Goal: Task Accomplishment & Management: Complete application form

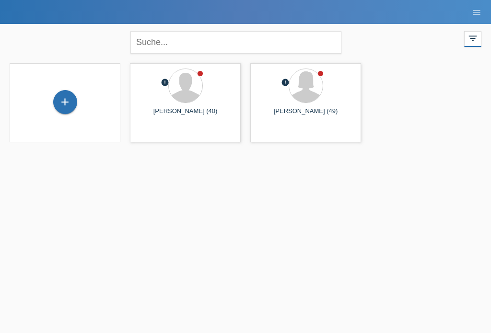
click at [59, 105] on div "+" at bounding box center [65, 102] width 23 height 16
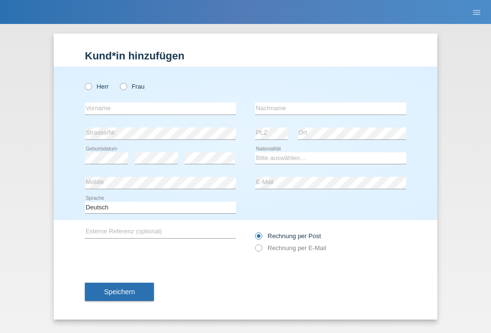
click at [118, 81] on icon at bounding box center [118, 81] width 0 height 0
click at [125, 86] on input "Frau" at bounding box center [123, 86] width 6 height 6
radio input "true"
click at [150, 104] on input "text" at bounding box center [160, 109] width 151 height 12
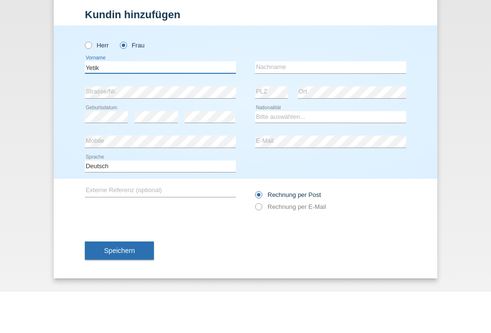
type input "Yetik"
click at [321, 103] on input "text" at bounding box center [330, 109] width 151 height 12
type input "Selda"
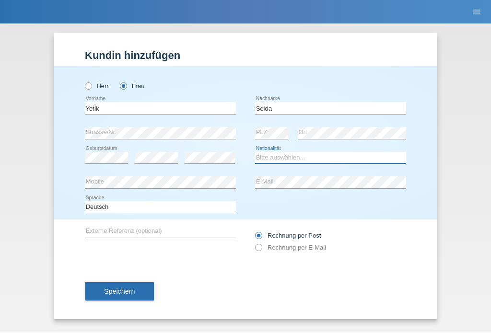
click at [333, 155] on select "Bitte auswählen... Schweiz Deutschland Liechtenstein Österreich ------------ Af…" at bounding box center [330, 158] width 151 height 12
select select "CH"
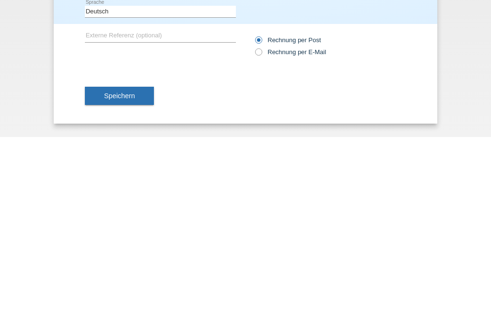
click at [104, 283] on button "Speichern" at bounding box center [119, 292] width 69 height 18
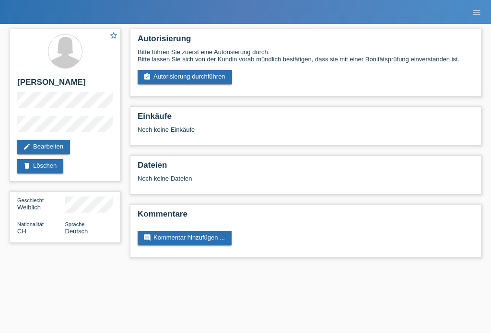
click at [166, 81] on link "assignment_turned_in Autorisierung durchführen" at bounding box center [185, 77] width 94 height 14
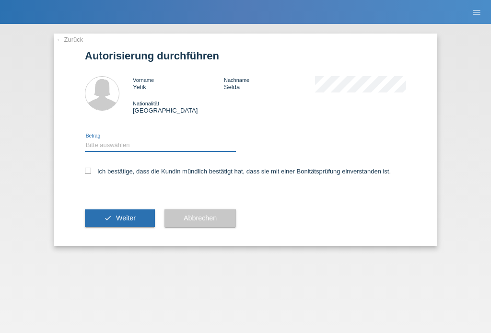
click at [111, 149] on select "Bitte auswählen CHF 1.00 - CHF 499.00 CHF 500.00 - CHF 1'999.00 CHF 2'000.00 - …" at bounding box center [160, 145] width 151 height 12
select select "2"
click at [93, 175] on label "Ich bestätige, dass die Kundin mündlich bestätigt hat, dass sie mit einer Bonit…" at bounding box center [238, 171] width 306 height 7
click at [91, 174] on input "Ich bestätige, dass die Kundin mündlich bestätigt hat, dass sie mit einer Bonit…" at bounding box center [88, 171] width 6 height 6
checkbox input "true"
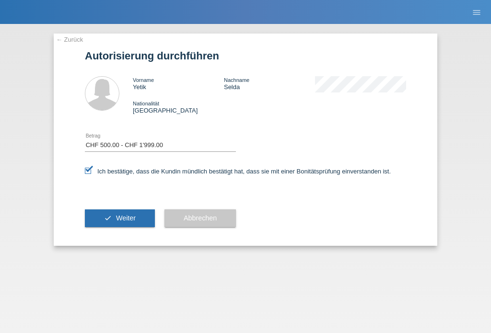
click at [124, 222] on span "Weiter" at bounding box center [126, 218] width 20 height 8
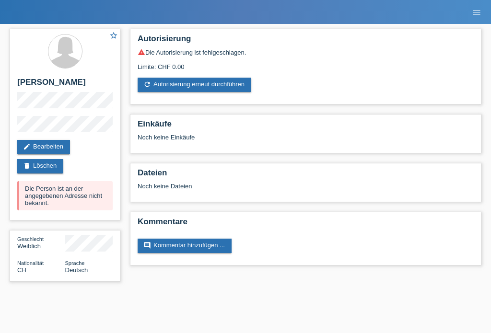
click at [58, 150] on link "edit Bearbeiten" at bounding box center [43, 147] width 53 height 14
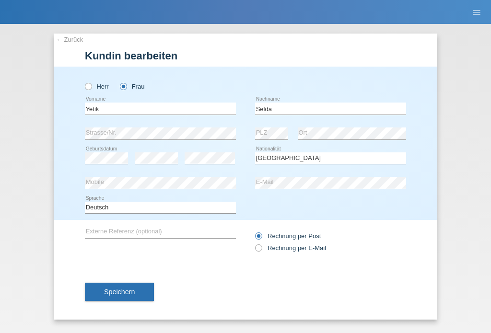
select select "CH"
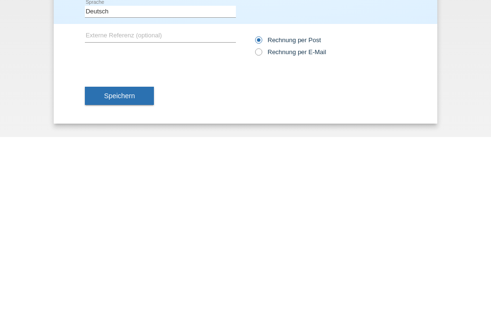
click at [115, 283] on button "Speichern" at bounding box center [119, 292] width 69 height 18
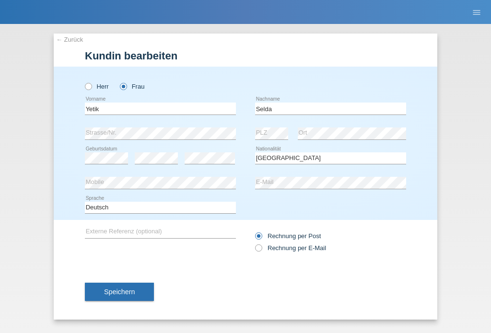
select select "CH"
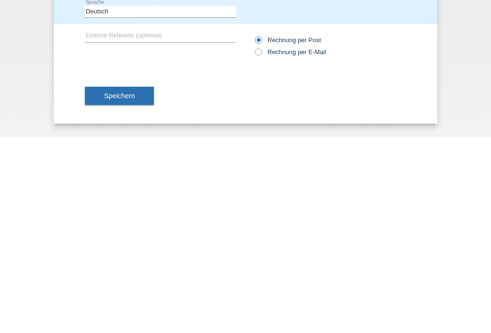
scroll to position [0, 0]
click at [117, 283] on button "Speichern" at bounding box center [119, 292] width 69 height 18
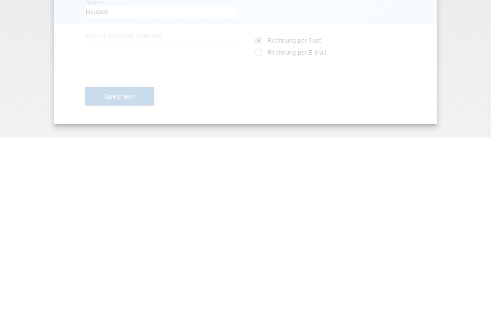
scroll to position [0, 0]
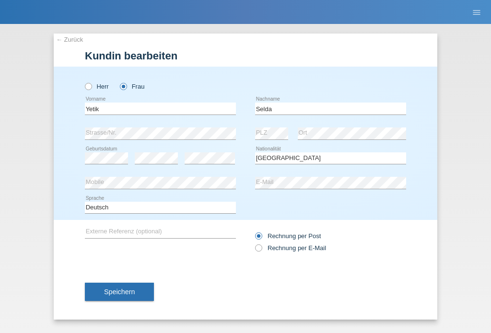
select select "CH"
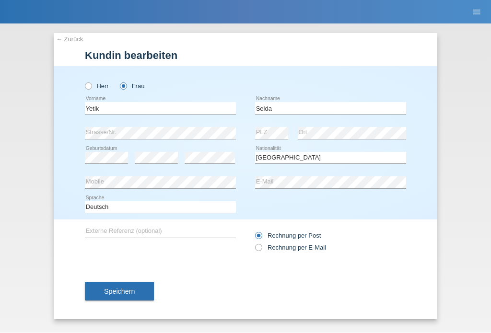
click at [83, 81] on icon at bounding box center [83, 81] width 0 height 0
click at [86, 89] on input "Herr" at bounding box center [88, 86] width 6 height 6
radio input "true"
click at [118, 81] on icon at bounding box center [118, 81] width 0 height 0
click at [126, 88] on input "Frau" at bounding box center [123, 86] width 6 height 6
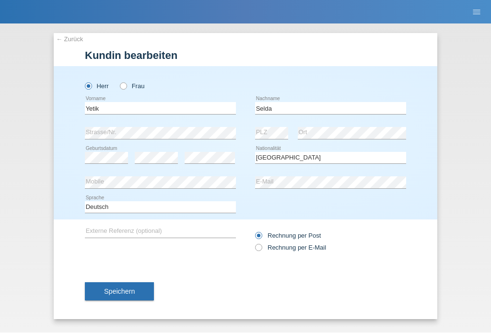
radio input "true"
click at [298, 108] on input "Selda" at bounding box center [330, 109] width 151 height 12
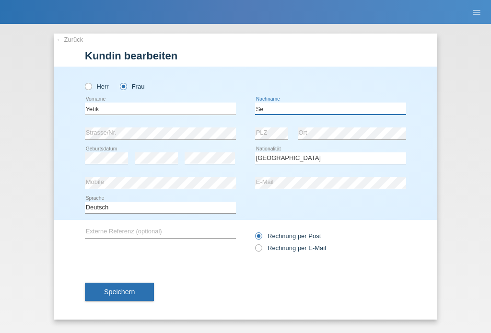
type input "S"
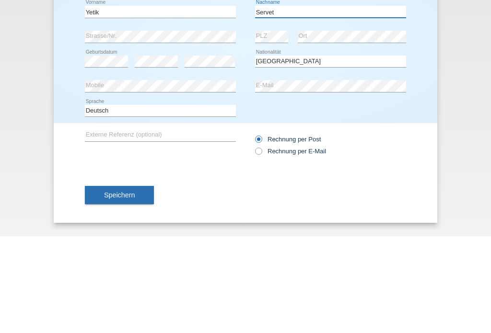
type input "Servet"
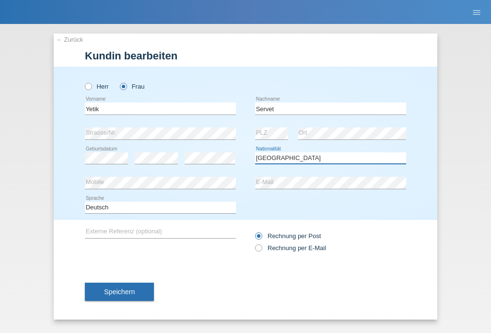
click at [308, 162] on select "Bitte auswählen... Schweiz Deutschland Liechtenstein Österreich ------------ Af…" at bounding box center [330, 158] width 151 height 12
select select "TR"
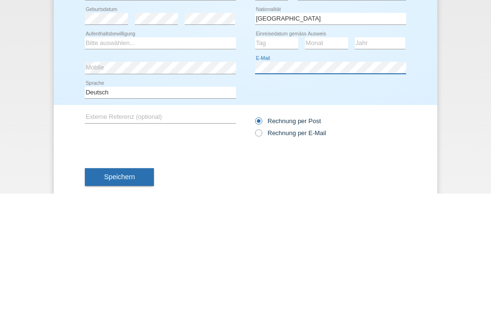
scroll to position [0, 0]
click at [193, 177] on select "Bitte auswählen... C B B - Flüchtlingsstatus Andere" at bounding box center [160, 183] width 151 height 12
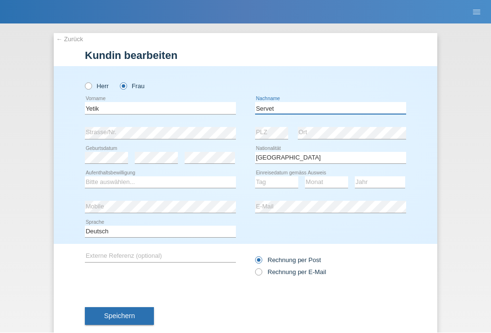
click at [298, 111] on input "Servet" at bounding box center [330, 109] width 151 height 12
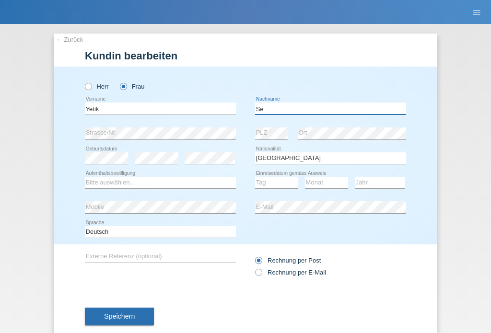
type input "S"
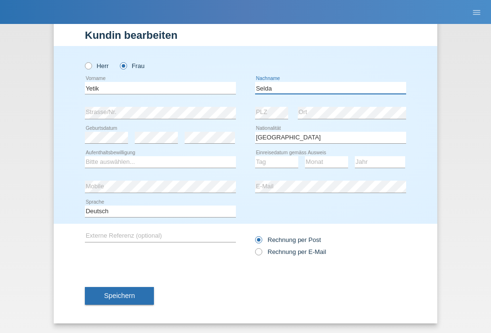
scroll to position [24, 0]
type input "Selda"
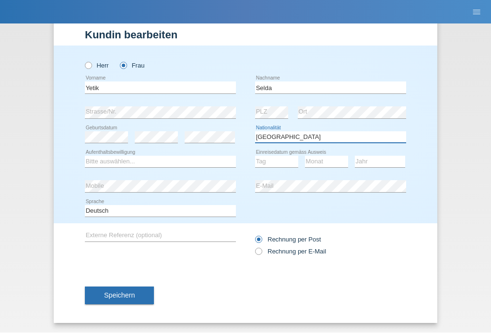
click at [303, 139] on select "Bitte auswählen... Schweiz Deutschland Liechtenstein Österreich ------------ Af…" at bounding box center [330, 138] width 151 height 12
click at [292, 138] on select "Bitte auswählen... Schweiz Deutschland Liechtenstein Österreich ------------ Af…" at bounding box center [330, 138] width 151 height 12
select select "CH"
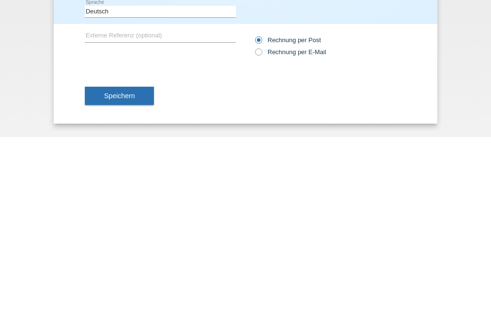
click at [138, 283] on button "Speichern" at bounding box center [119, 292] width 69 height 18
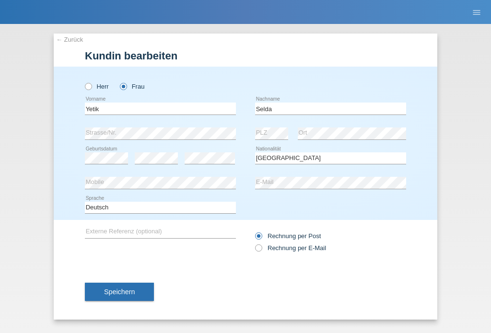
select select "CH"
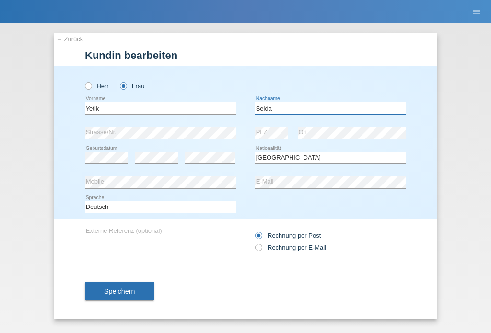
click at [287, 109] on input "Selda" at bounding box center [330, 109] width 151 height 12
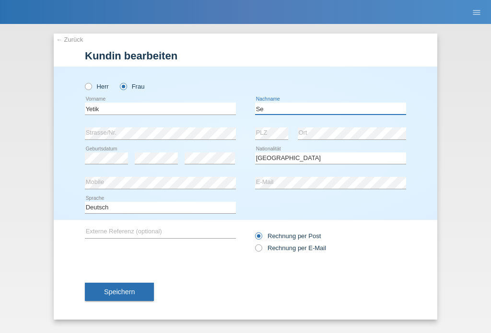
type input "S"
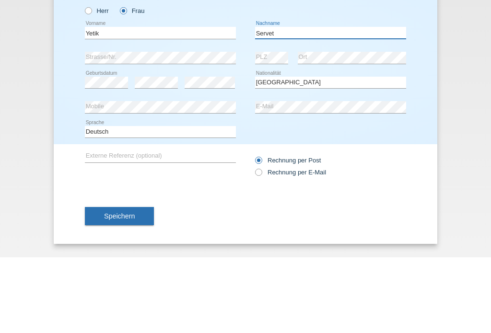
type input "Servet"
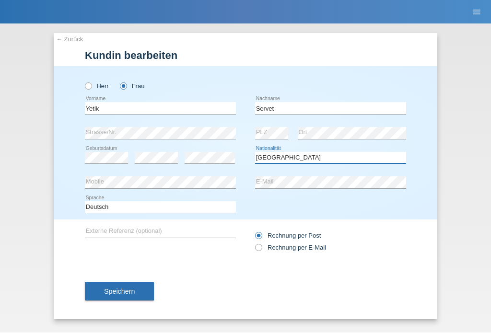
click at [313, 159] on select "Bitte auswählen... Schweiz Deutschland Liechtenstein Österreich ------------ Af…" at bounding box center [330, 158] width 151 height 12
select select "TR"
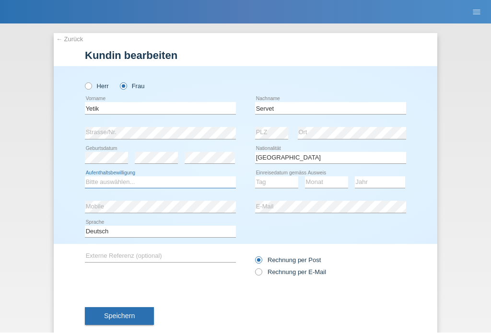
click at [165, 187] on select "Bitte auswählen... C B B - Flüchtlingsstatus Andere" at bounding box center [160, 183] width 151 height 12
select select "C"
click at [280, 184] on select "Tag 01 02 03 04 05 06 07 08 09 10 11" at bounding box center [276, 183] width 43 height 12
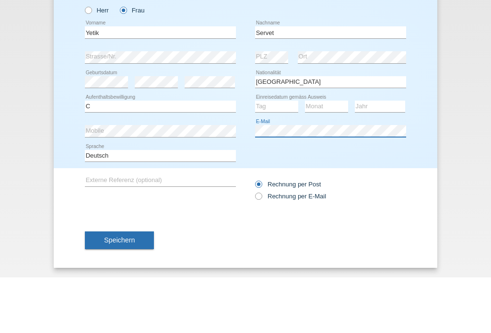
scroll to position [24, 0]
click at [279, 156] on select "Tag 01 02 03 04 05 06 07 08 09 10 11" at bounding box center [276, 162] width 43 height 12
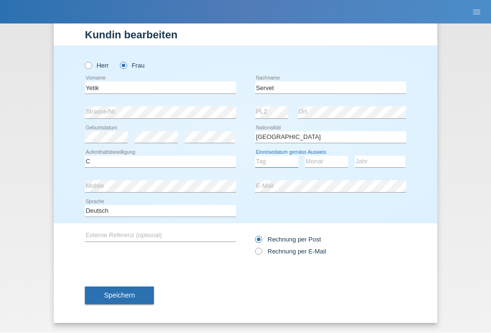
select select "03"
click at [327, 160] on select "Monat 01 02 03 04 05 06 07 08 09 10 11" at bounding box center [326, 162] width 43 height 12
select select "05"
click at [387, 156] on select "Jahr 2025 2024 2023 2022 2021 2020 2019 2018 2017 2016 2015 2014 2013 2012 2011…" at bounding box center [380, 162] width 50 height 12
select select "2013"
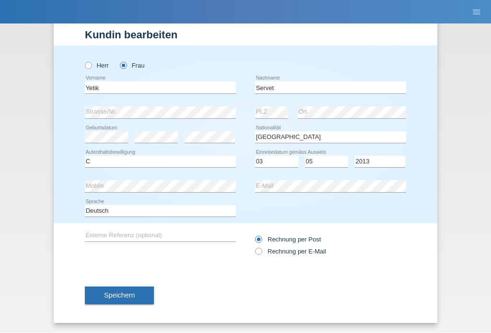
click at [116, 287] on button "Speichern" at bounding box center [119, 296] width 69 height 18
